Goal: Go to known website: Access a specific website the user already knows

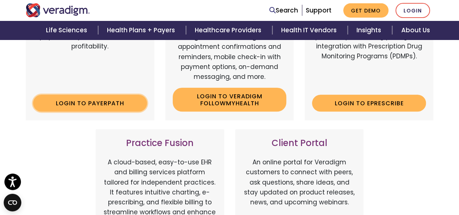
click at [95, 104] on link "Login to Payerpath" at bounding box center [90, 103] width 114 height 17
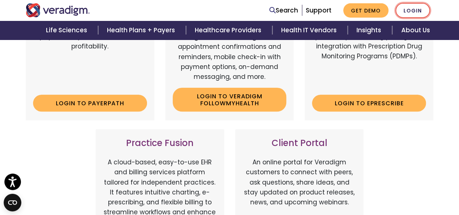
click at [408, 9] on link "Login" at bounding box center [413, 10] width 35 height 15
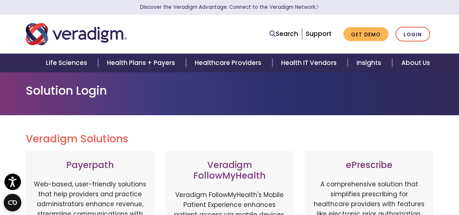
click at [271, 161] on h3 "Veradigm FollowMyHealth" at bounding box center [230, 170] width 114 height 21
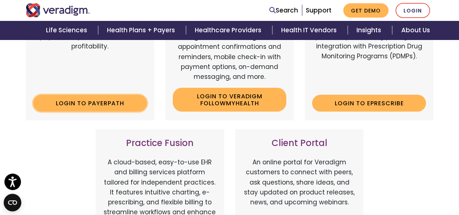
click at [87, 100] on link "Login to Payerpath" at bounding box center [90, 103] width 114 height 17
